Goal: Information Seeking & Learning: Learn about a topic

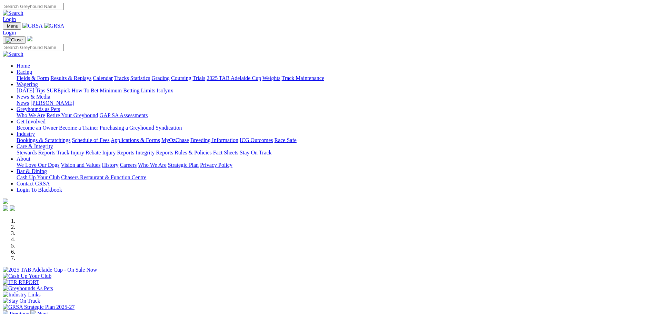
click at [74, 100] on link "[PERSON_NAME]" at bounding box center [52, 103] width 44 height 6
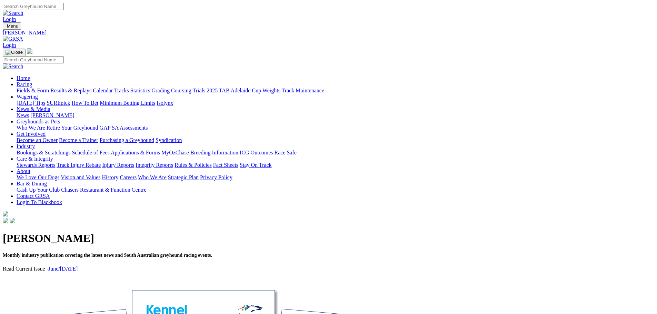
click at [29, 112] on link "News" at bounding box center [23, 115] width 12 height 6
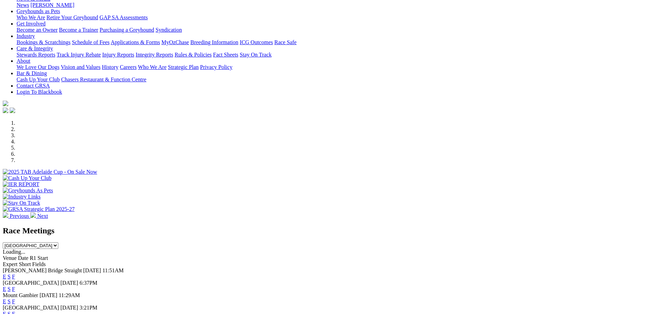
scroll to position [138, 0]
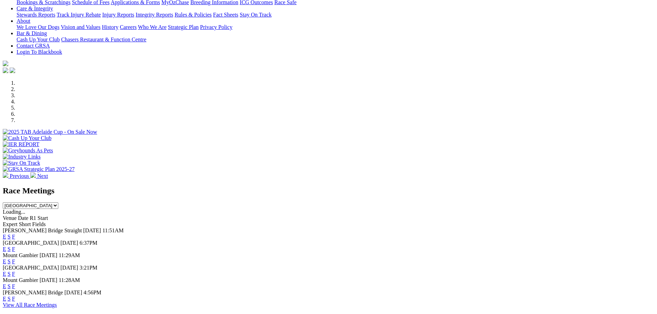
click at [15, 234] on link "F" at bounding box center [13, 237] width 3 height 6
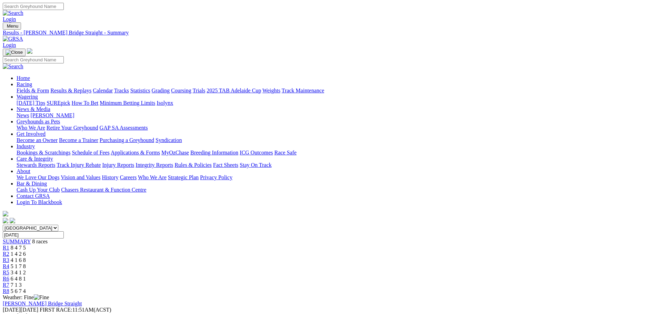
click at [150, 88] on link "Statistics" at bounding box center [140, 91] width 20 height 6
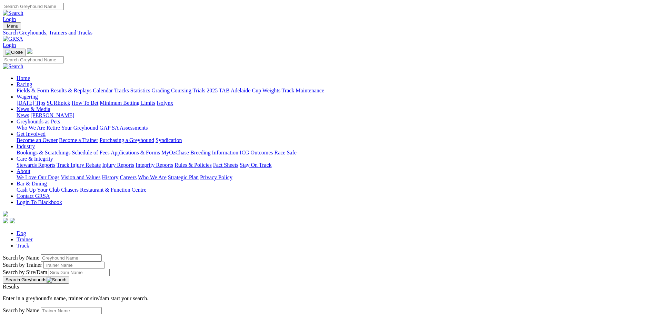
click at [33, 237] on link "Trainer" at bounding box center [25, 240] width 16 height 6
click at [102, 307] on input "Search by Trainer Name" at bounding box center [71, 310] width 61 height 7
type input "ben rawlings"
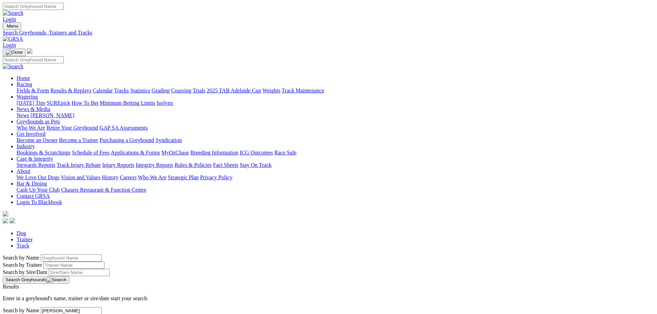
drag, startPoint x: 151, startPoint y: 115, endPoint x: 82, endPoint y: 110, distance: 68.8
type input "nicole price"
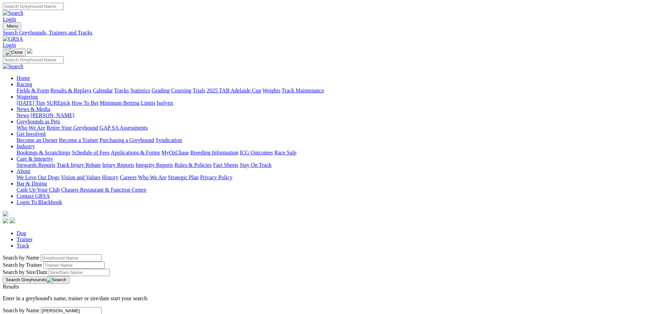
drag, startPoint x: 152, startPoint y: 116, endPoint x: 25, endPoint y: 97, distance: 128.4
type input "[PERSON_NAME]"
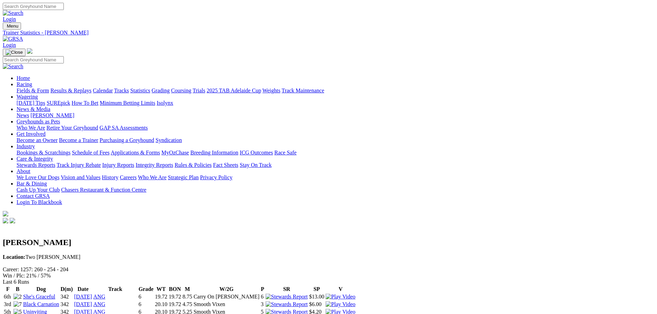
click at [29, 112] on link "News" at bounding box center [23, 115] width 12 height 6
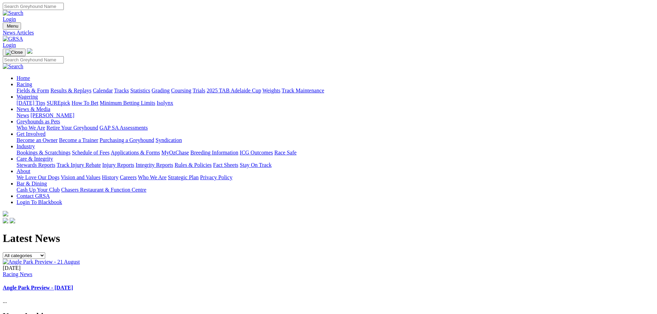
click at [73, 285] on link "Angle Park Preview - 21 August" at bounding box center [38, 288] width 70 height 6
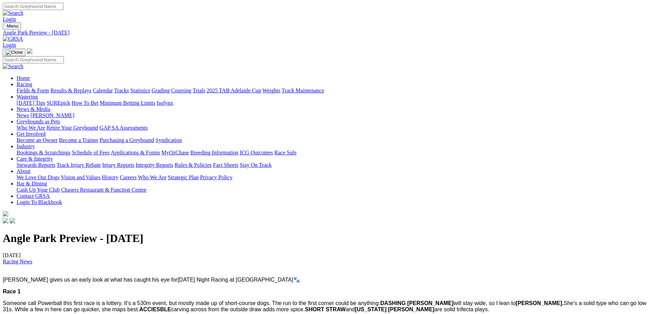
click at [173, 162] on link "Integrity Reports" at bounding box center [155, 165] width 38 height 6
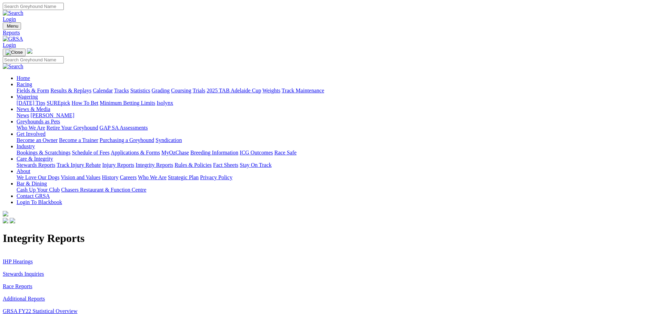
click at [44, 271] on link "Stewards Inquiries" at bounding box center [23, 274] width 41 height 6
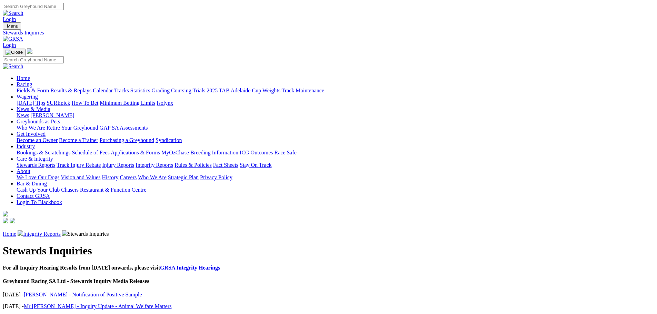
click at [61, 231] on link "Integrity Reports" at bounding box center [42, 234] width 38 height 6
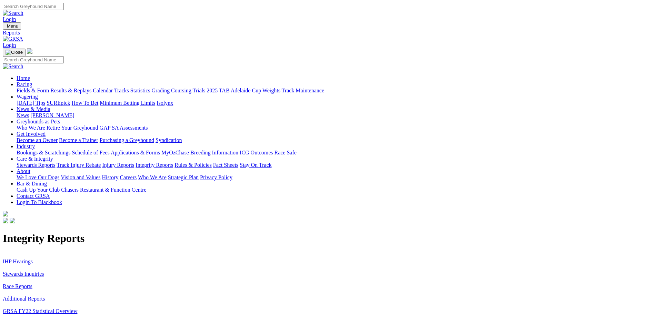
click at [33, 259] on link "IHP Hearings" at bounding box center [18, 262] width 30 height 6
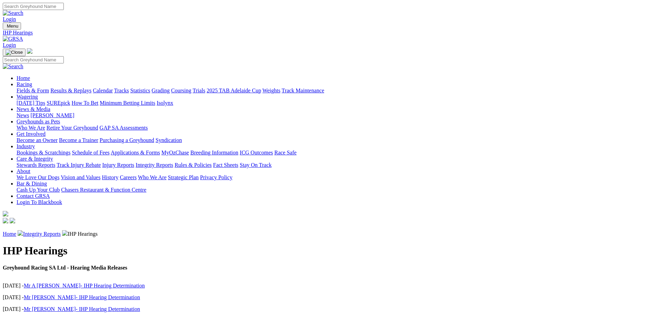
click at [49, 88] on link "Fields & Form" at bounding box center [33, 91] width 32 height 6
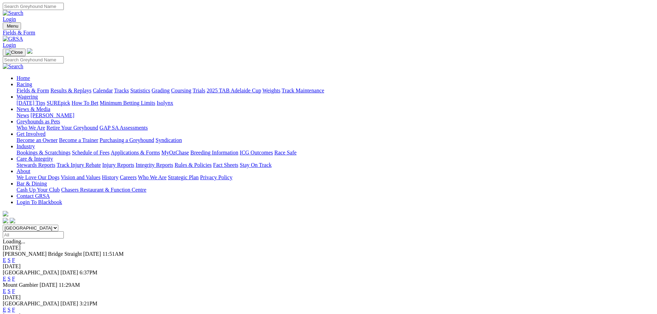
click at [15, 276] on link "F" at bounding box center [13, 279] width 3 height 6
